Goal: Contribute content

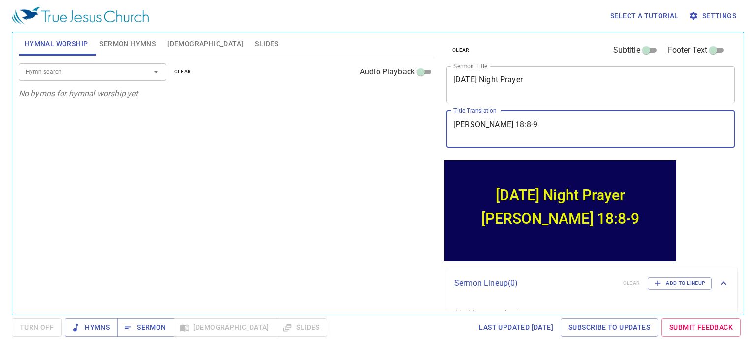
drag, startPoint x: 525, startPoint y: 127, endPoint x: 441, endPoint y: 127, distance: 83.7
click at [441, 127] on div "clear Subtitle Footer Text Sermon Title Sunday Night Prayer x Sermon Title Titl…" at bounding box center [590, 169] width 303 height 283
click at [520, 127] on textarea "Matthew 18:8-9" at bounding box center [590, 129] width 275 height 19
type textarea "[PERSON_NAME] 22:9-14"
click at [147, 330] on span "Sermon" at bounding box center [145, 327] width 41 height 12
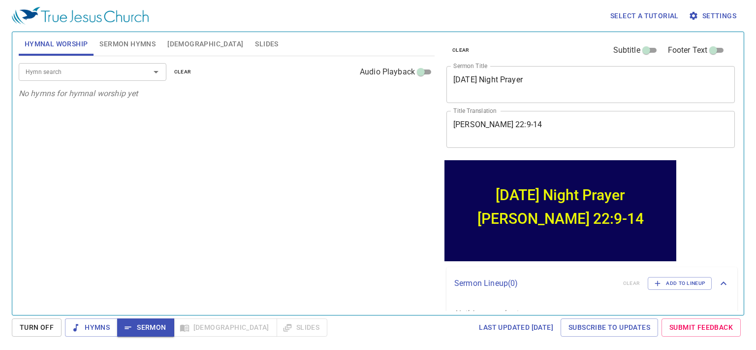
click at [179, 44] on span "Bible" at bounding box center [205, 44] width 76 height 12
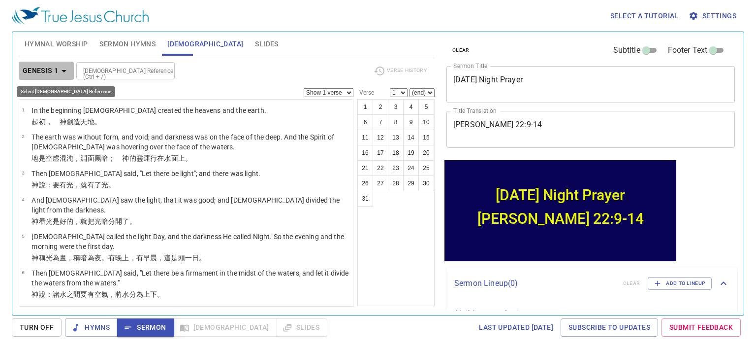
click at [46, 73] on b "Genesis 1" at bounding box center [41, 70] width 36 height 12
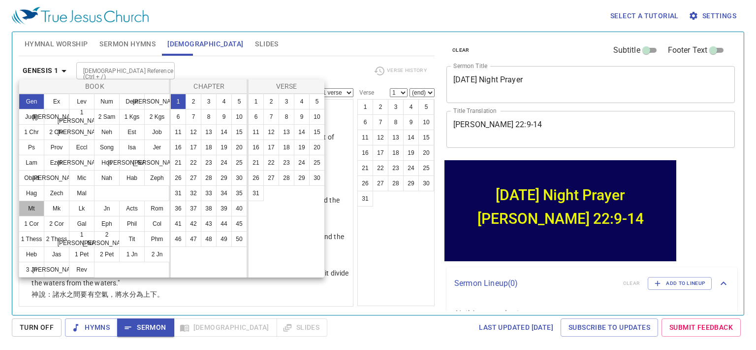
click at [32, 207] on button "Mt" at bounding box center [32, 208] width 26 height 16
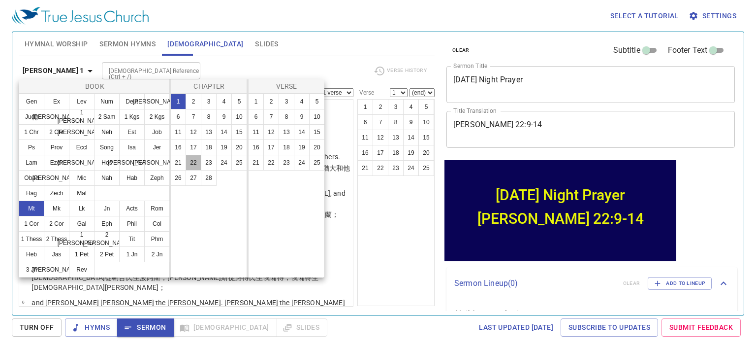
click at [193, 161] on button "22" at bounding box center [194, 163] width 16 height 16
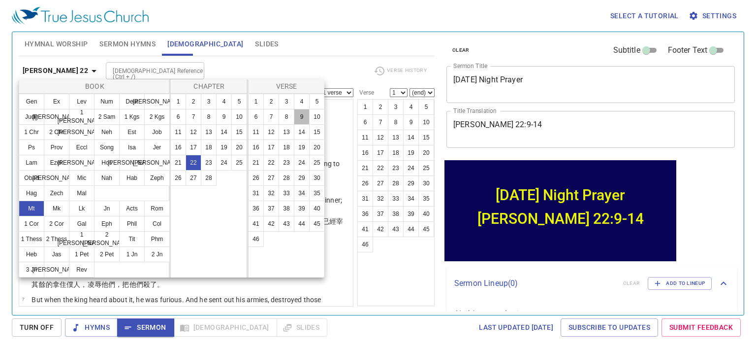
click at [299, 117] on button "9" at bounding box center [302, 117] width 16 height 16
select select "9"
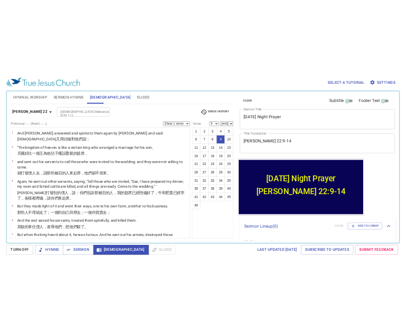
scroll to position [166, 0]
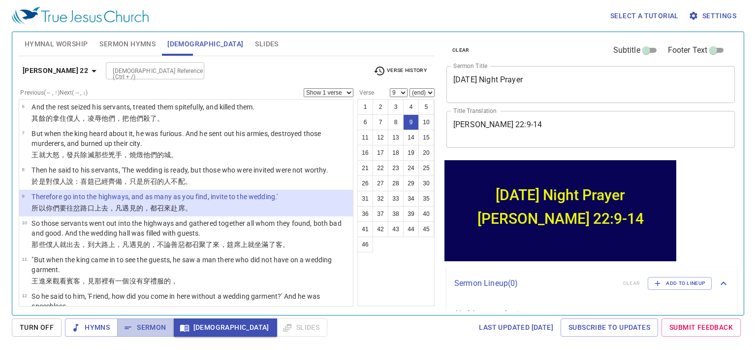
click at [148, 326] on span "Sermon" at bounding box center [145, 327] width 41 height 12
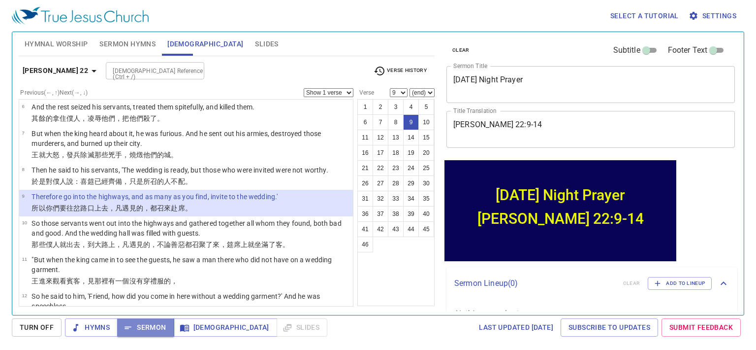
click at [138, 323] on span "Sermon" at bounding box center [145, 327] width 41 height 12
click at [45, 332] on span "Turn Off" at bounding box center [37, 327] width 34 height 12
click at [132, 327] on span "Sermon" at bounding box center [145, 327] width 41 height 12
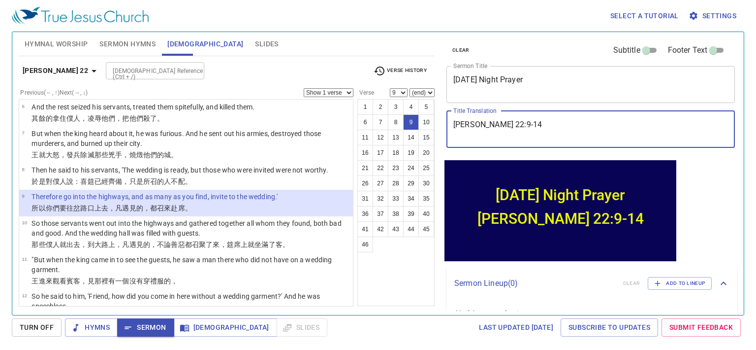
drag, startPoint x: 521, startPoint y: 125, endPoint x: 456, endPoint y: 127, distance: 65.5
click at [456, 127] on textarea "[PERSON_NAME] 22:9-14" at bounding box center [590, 129] width 275 height 19
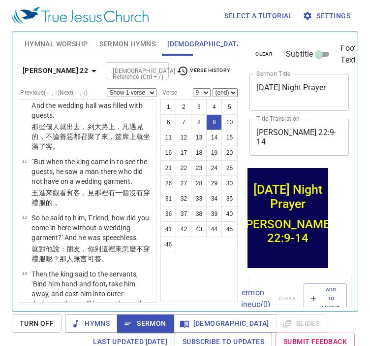
scroll to position [688, 0]
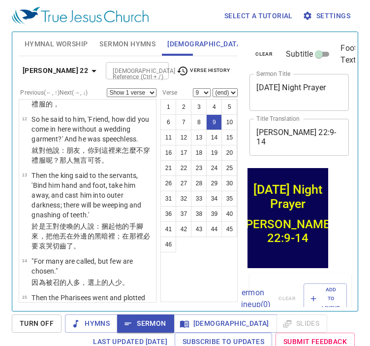
click at [215, 122] on button "9" at bounding box center [214, 122] width 16 height 16
click at [213, 119] on button "9" at bounding box center [214, 122] width 16 height 16
click at [202, 328] on span "Bible" at bounding box center [226, 323] width 88 height 12
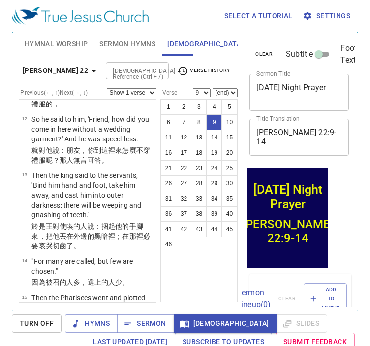
click at [149, 88] on select "Show 1 verse Show 2 verses Show 3 verses Show 4 verses Show 5 verses" at bounding box center [132, 92] width 50 height 9
select select "2"
click at [107, 88] on select "Show 1 verse Show 2 verses Show 3 verses Show 4 verses Show 5 verses" at bounding box center [132, 92] width 50 height 9
click at [170, 137] on button "11" at bounding box center [168, 137] width 16 height 16
select select "11"
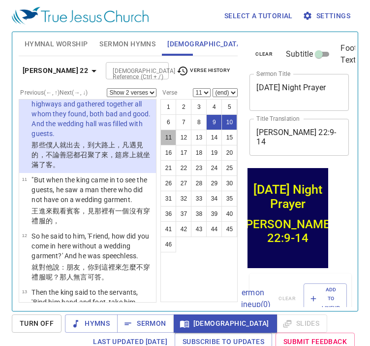
scroll to position [4, 0]
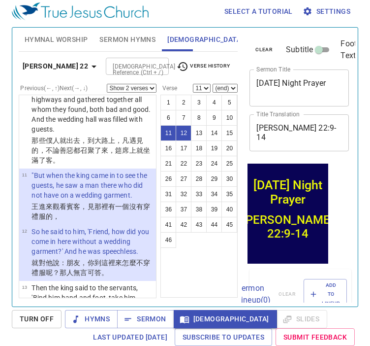
click at [146, 88] on select "Show 1 verse Show 2 verses Show 3 verses Show 4 verses Show 5 verses" at bounding box center [132, 88] width 50 height 9
select select "3"
click at [107, 84] on select "Show 1 verse Show 2 verses Show 3 verses Show 4 verses Show 5 verses" at bounding box center [132, 88] width 50 height 9
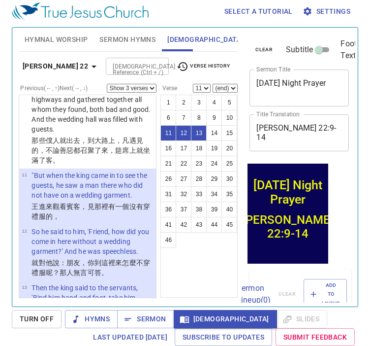
click at [216, 133] on button "14" at bounding box center [214, 133] width 16 height 16
select select "14"
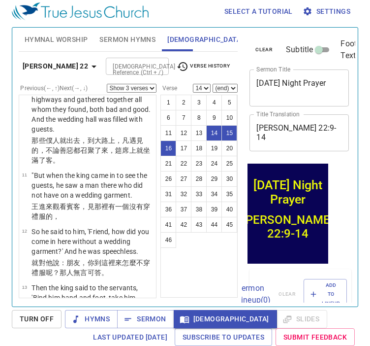
scroll to position [759, 0]
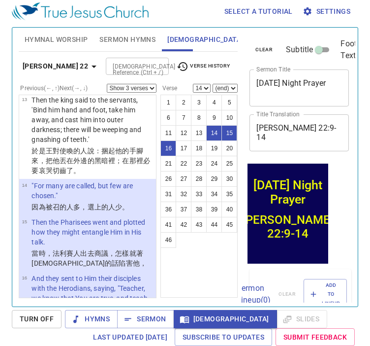
click at [150, 88] on select "Show 1 verse Show 2 verses Show 3 verses Show 4 verses Show 5 verses" at bounding box center [132, 88] width 50 height 9
select select "1"
click at [107, 84] on select "Show 1 verse Show 2 verses Show 3 verses Show 4 verses Show 5 verses" at bounding box center [132, 88] width 50 height 9
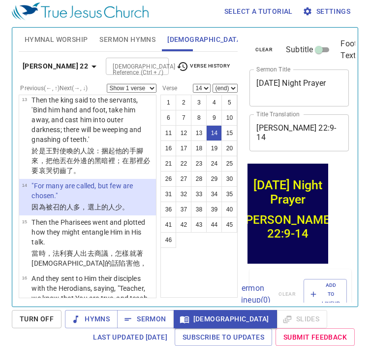
click at [148, 320] on span "Sermon" at bounding box center [145, 319] width 41 height 12
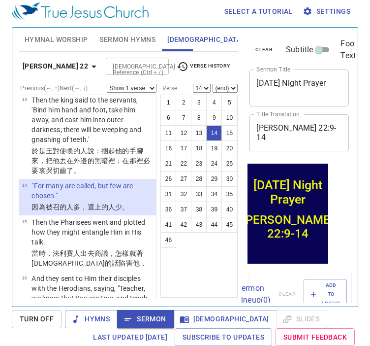
click at [34, 317] on span "Turn Off" at bounding box center [37, 319] width 34 height 12
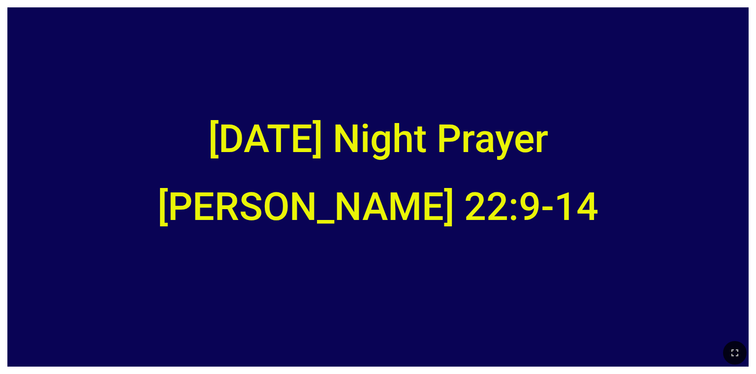
click at [731, 350] on icon "button" at bounding box center [735, 353] width 12 height 12
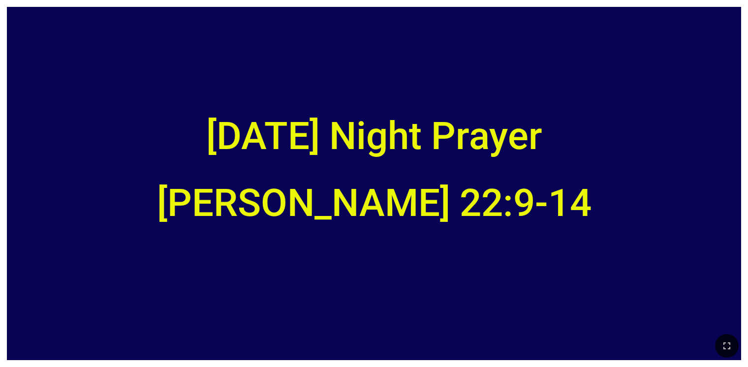
click at [723, 345] on icon "button" at bounding box center [727, 346] width 12 height 12
